Goal: Find specific page/section: Find specific page/section

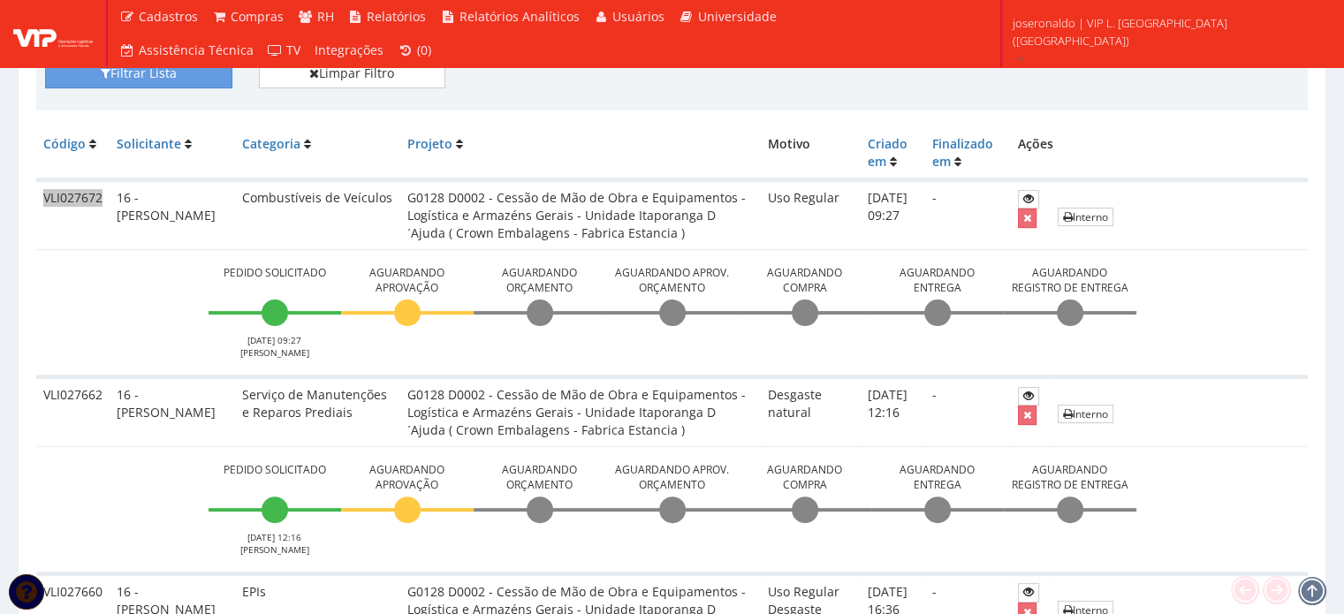
scroll to position [442, 0]
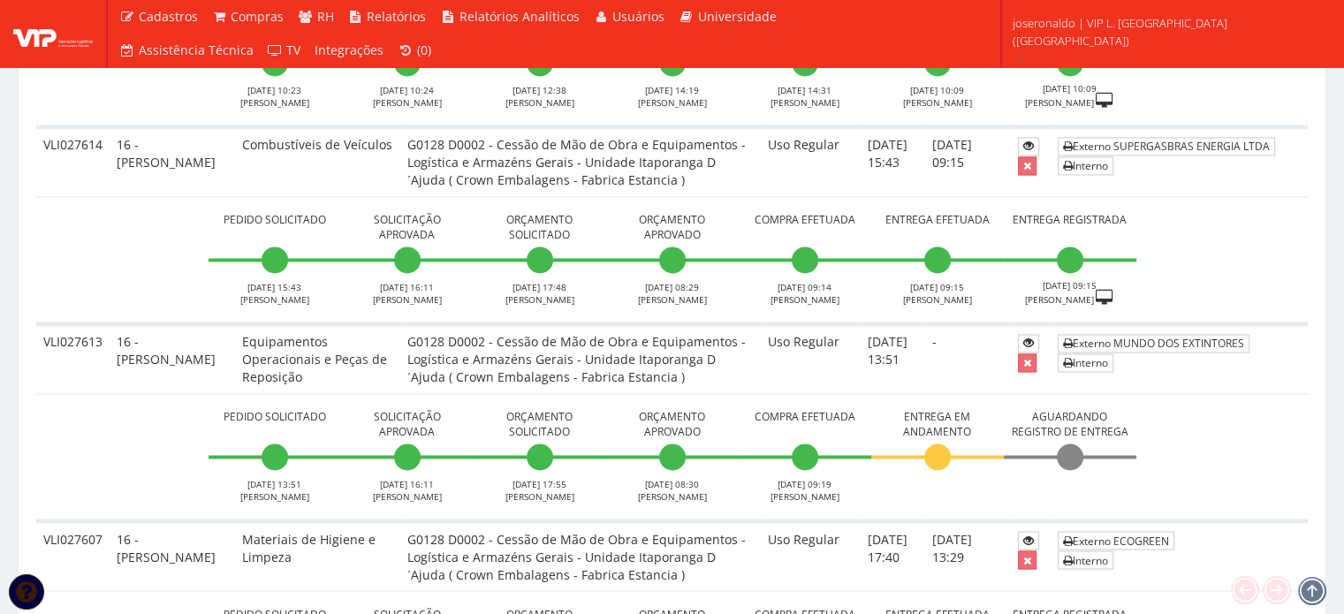
scroll to position [2853, 0]
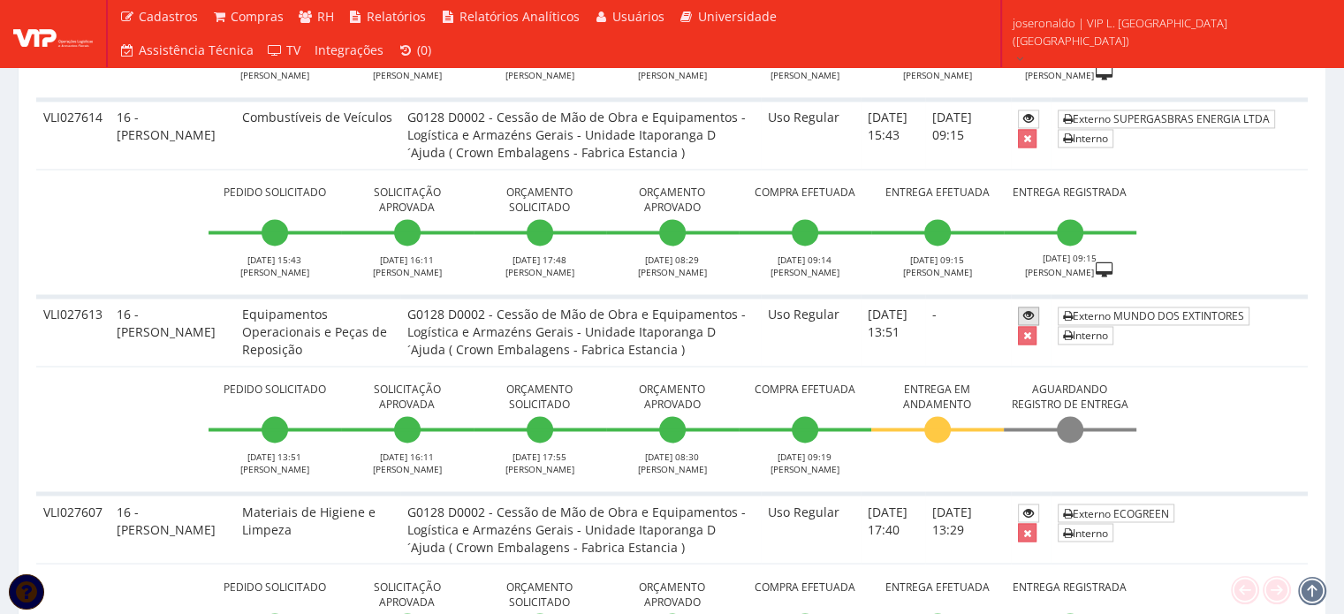
click at [1026, 309] on icon at bounding box center [1029, 315] width 11 height 12
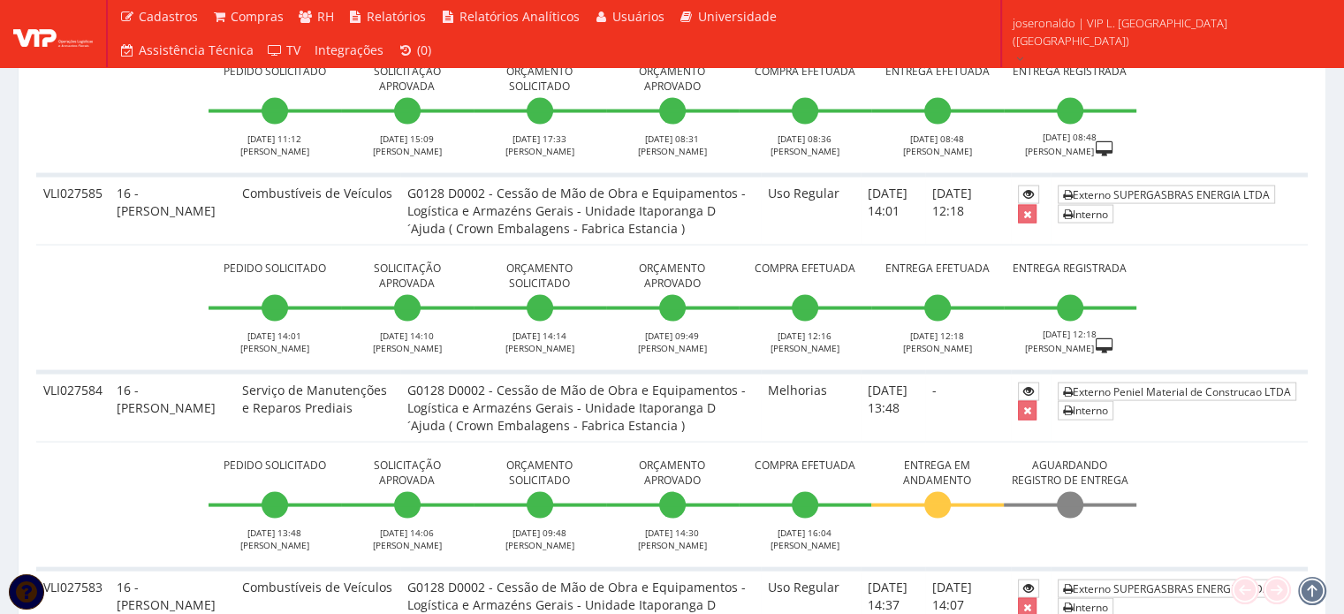
scroll to position [3649, 0]
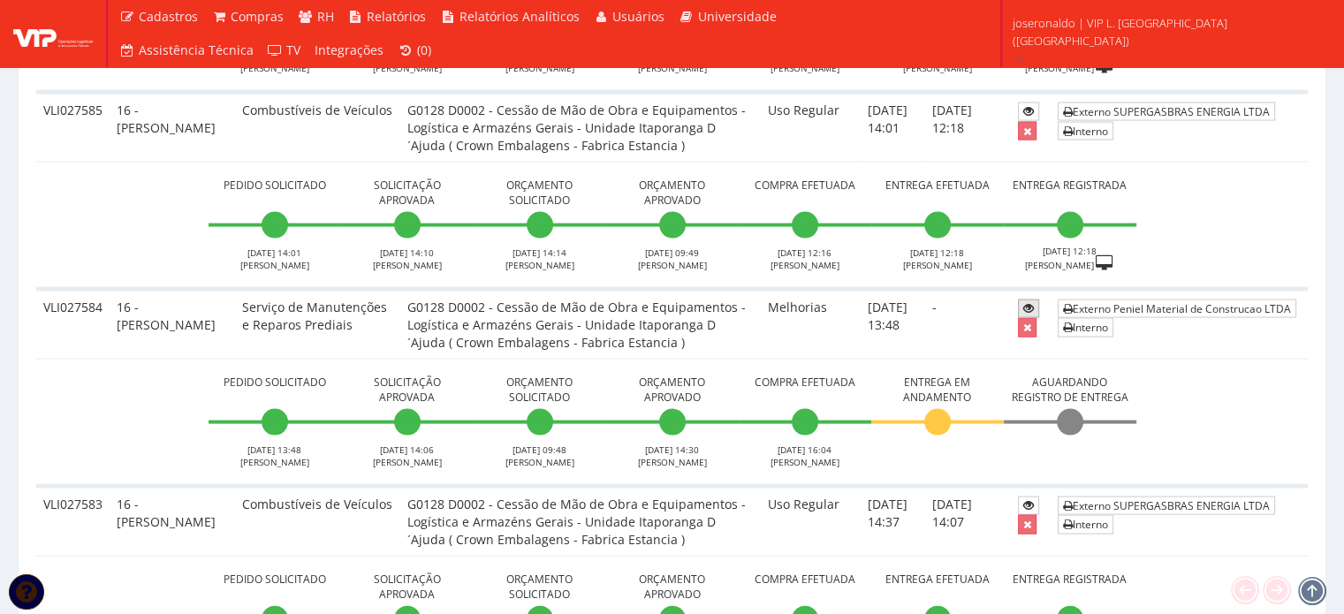
click at [1030, 302] on icon at bounding box center [1029, 308] width 11 height 12
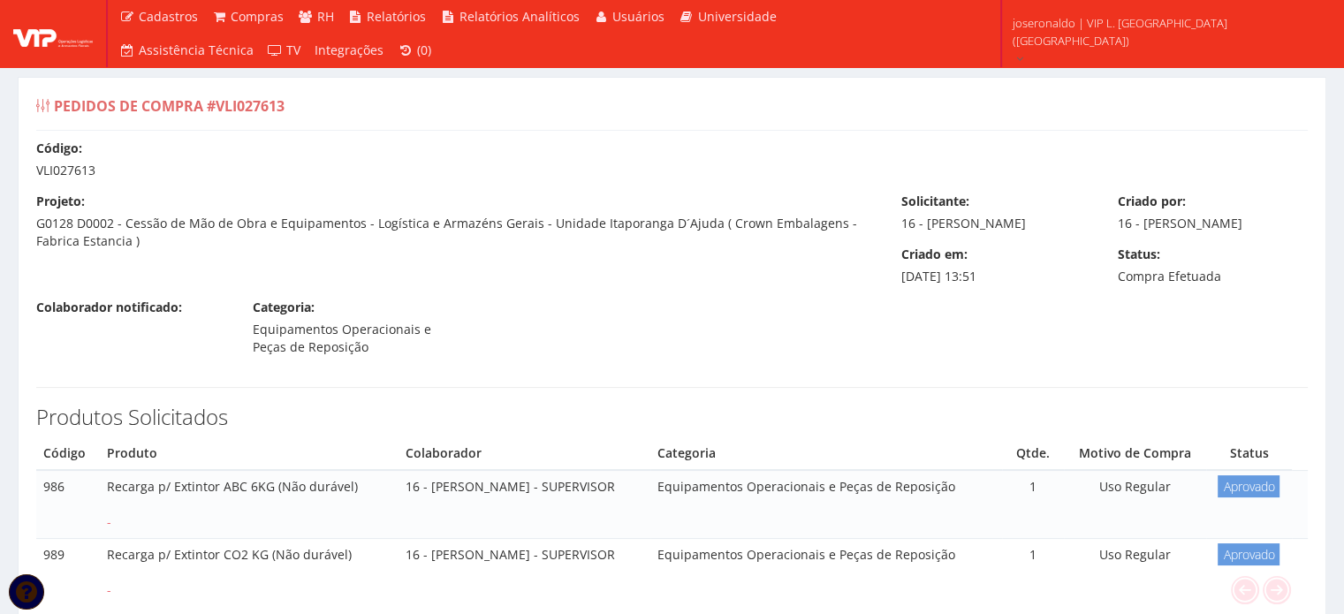
click at [57, 164] on div "Código: VLI027613" at bounding box center [672, 160] width 1298 height 40
copy div "VLI027613"
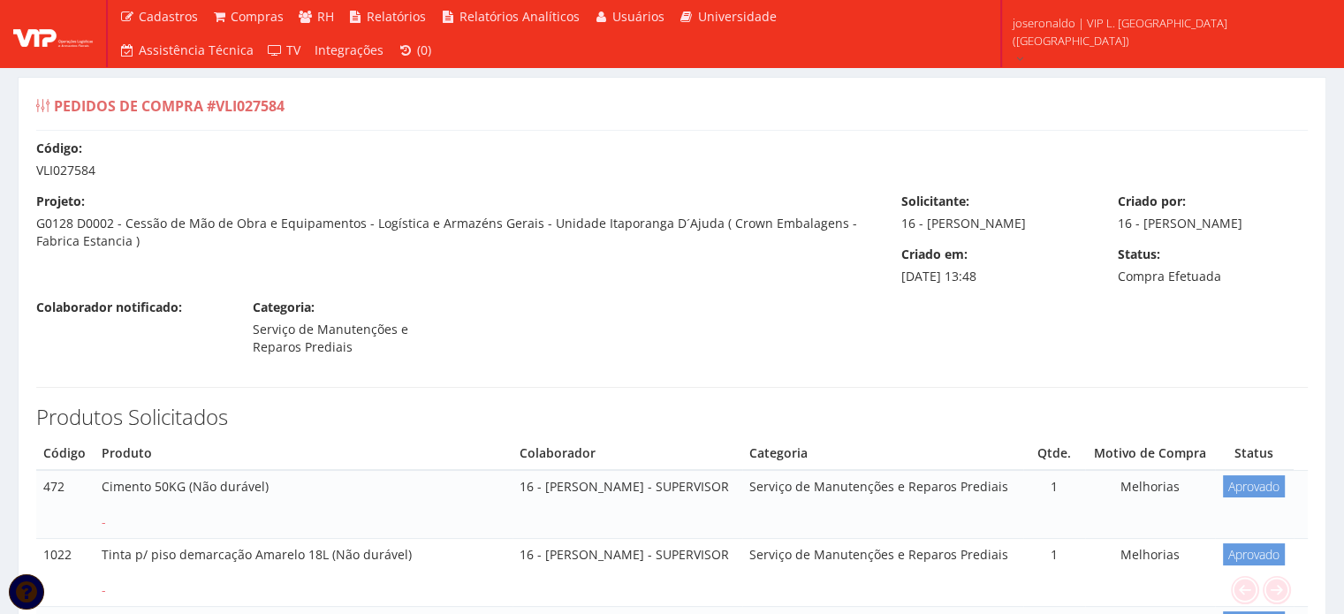
click at [68, 170] on div "Código: VLI027584" at bounding box center [672, 160] width 1298 height 40
copy div "VLI027584"
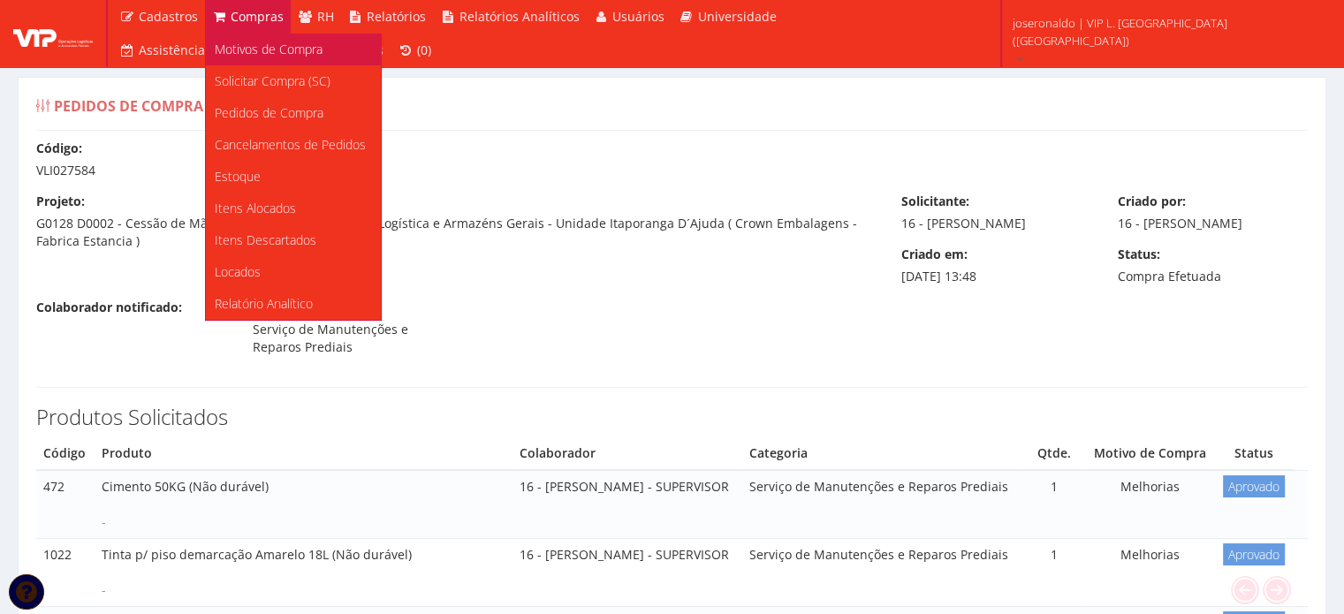
click at [262, 47] on span "Motivos de Compra" at bounding box center [269, 49] width 108 height 17
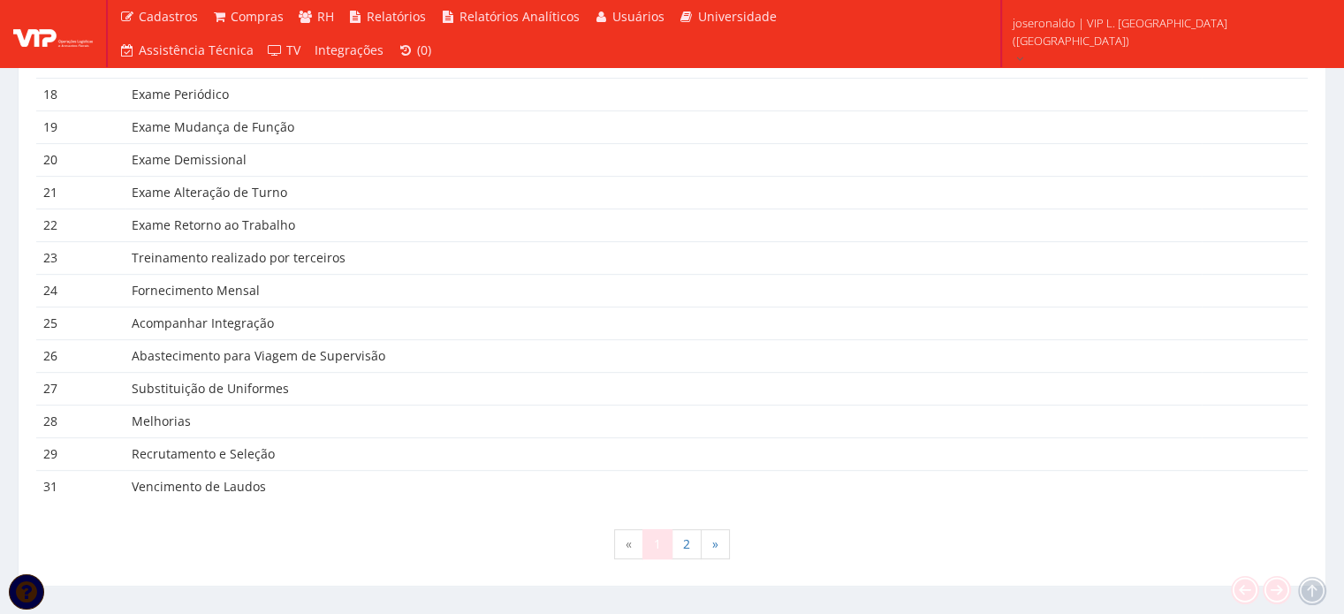
scroll to position [820, 0]
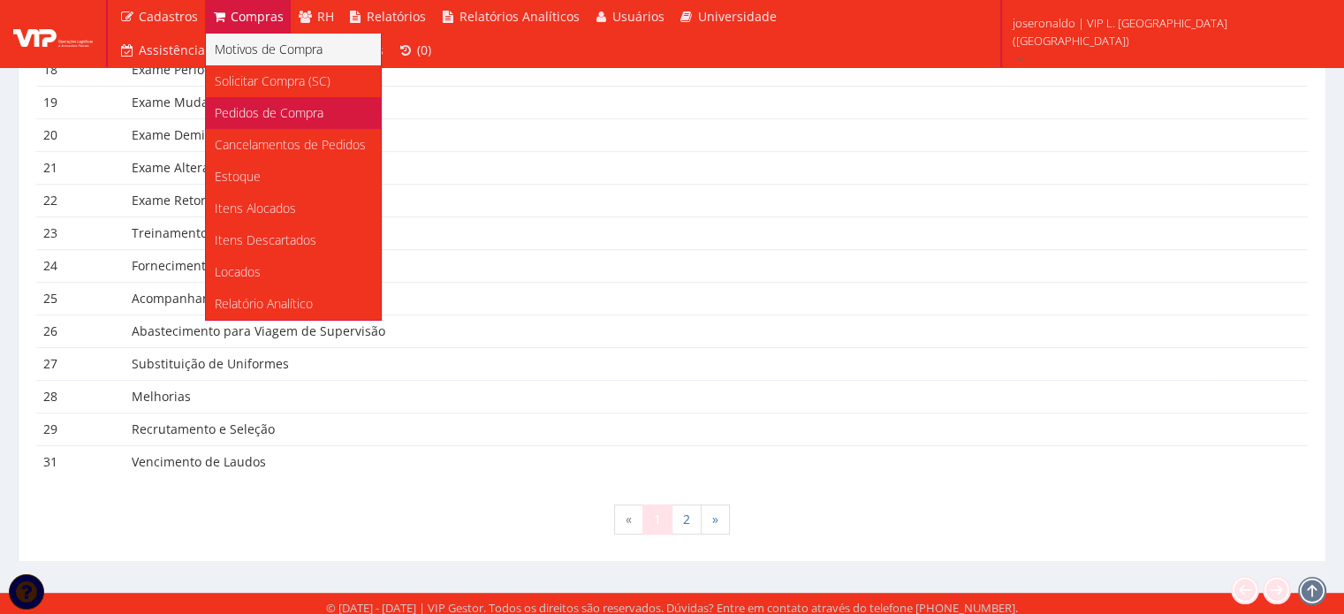
click at [255, 122] on link "Pedidos de Compra" at bounding box center [293, 113] width 175 height 32
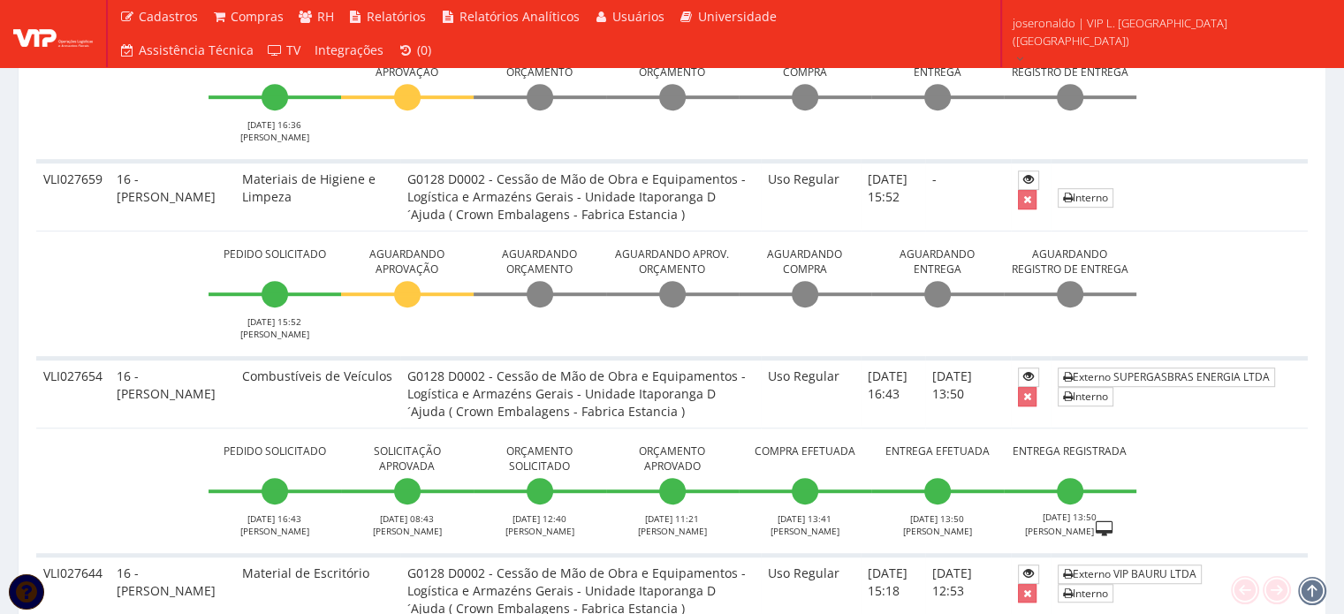
scroll to position [1237, 0]
